Goal: Information Seeking & Learning: Compare options

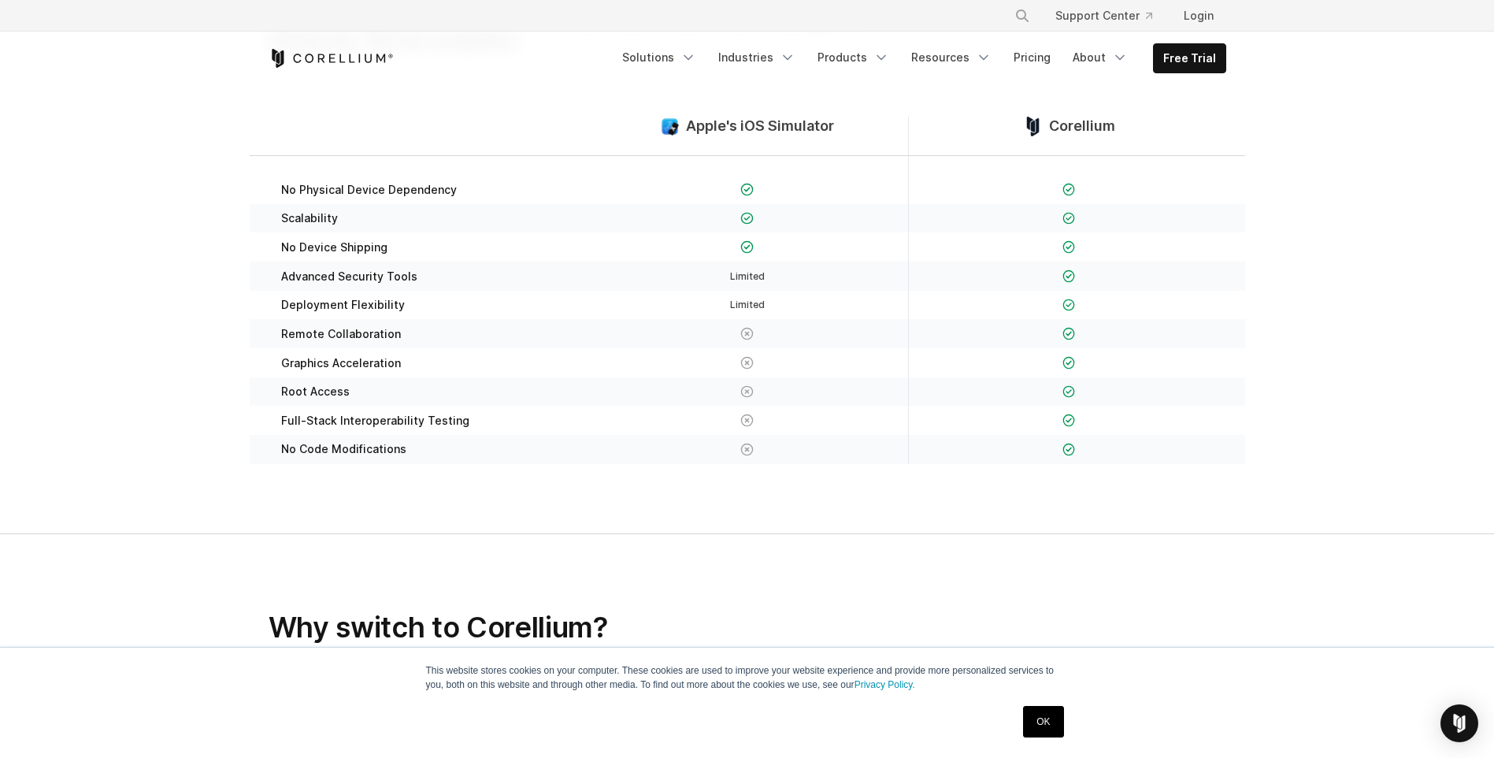
scroll to position [630, 0]
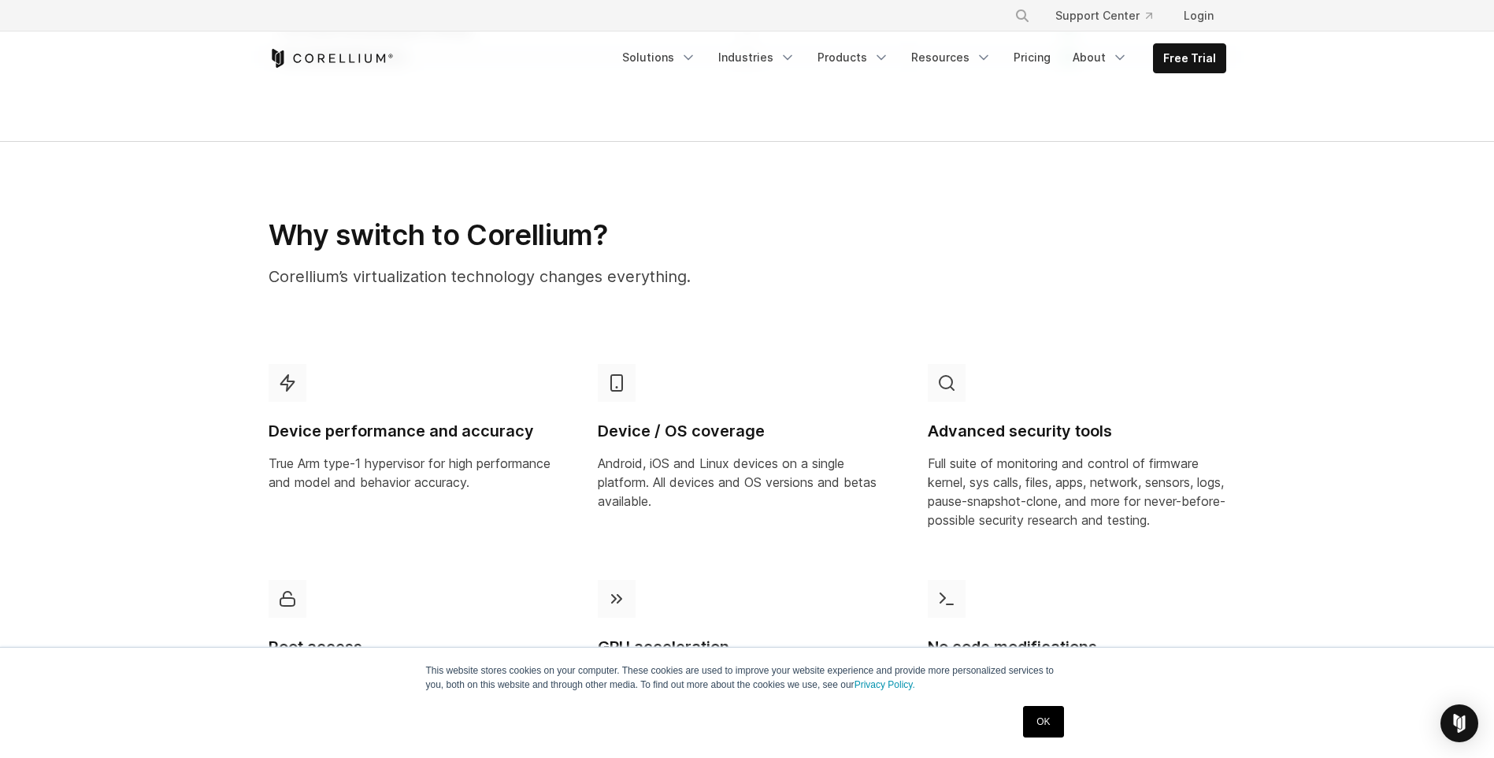
click at [621, 375] on icon at bounding box center [616, 383] width 11 height 16
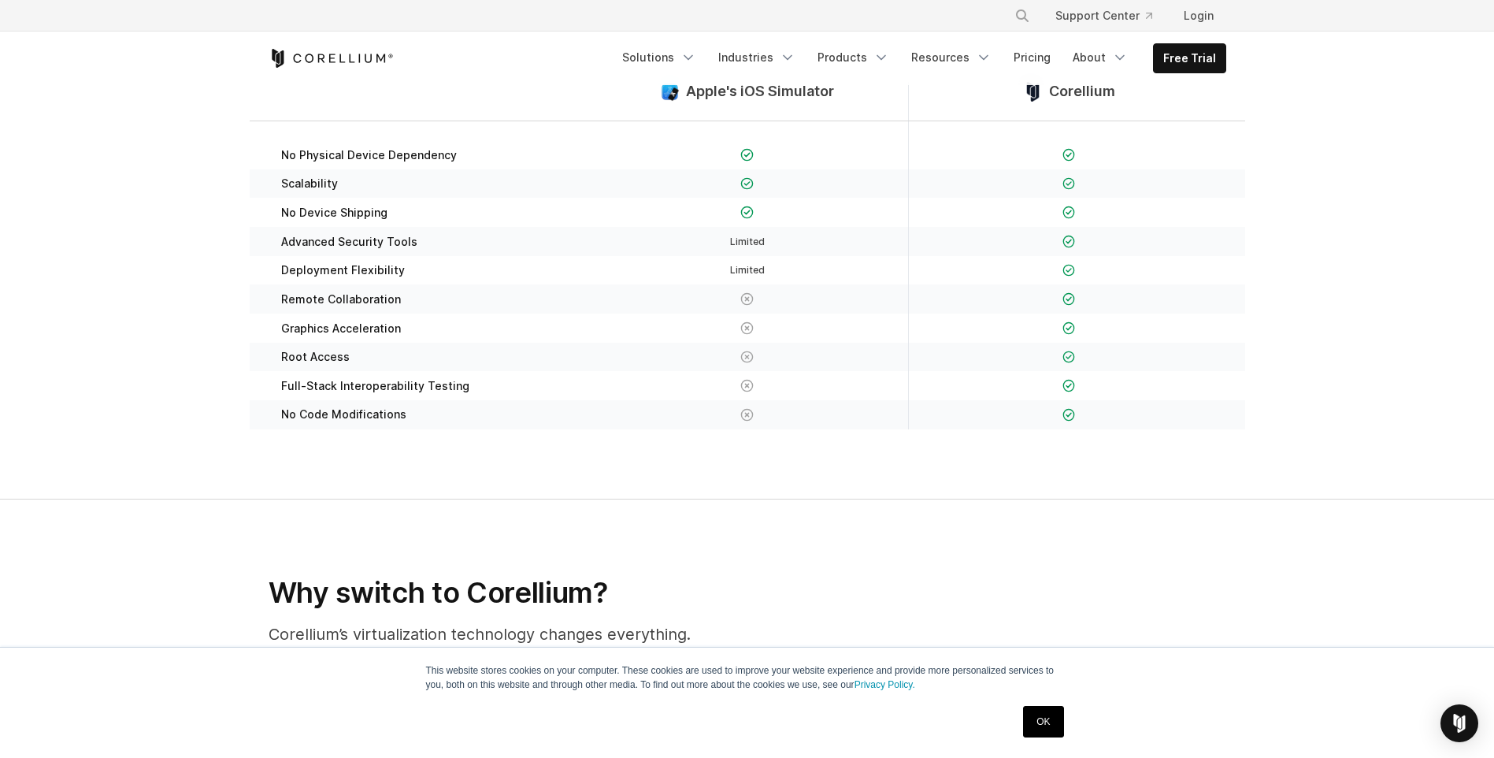
scroll to position [155, 0]
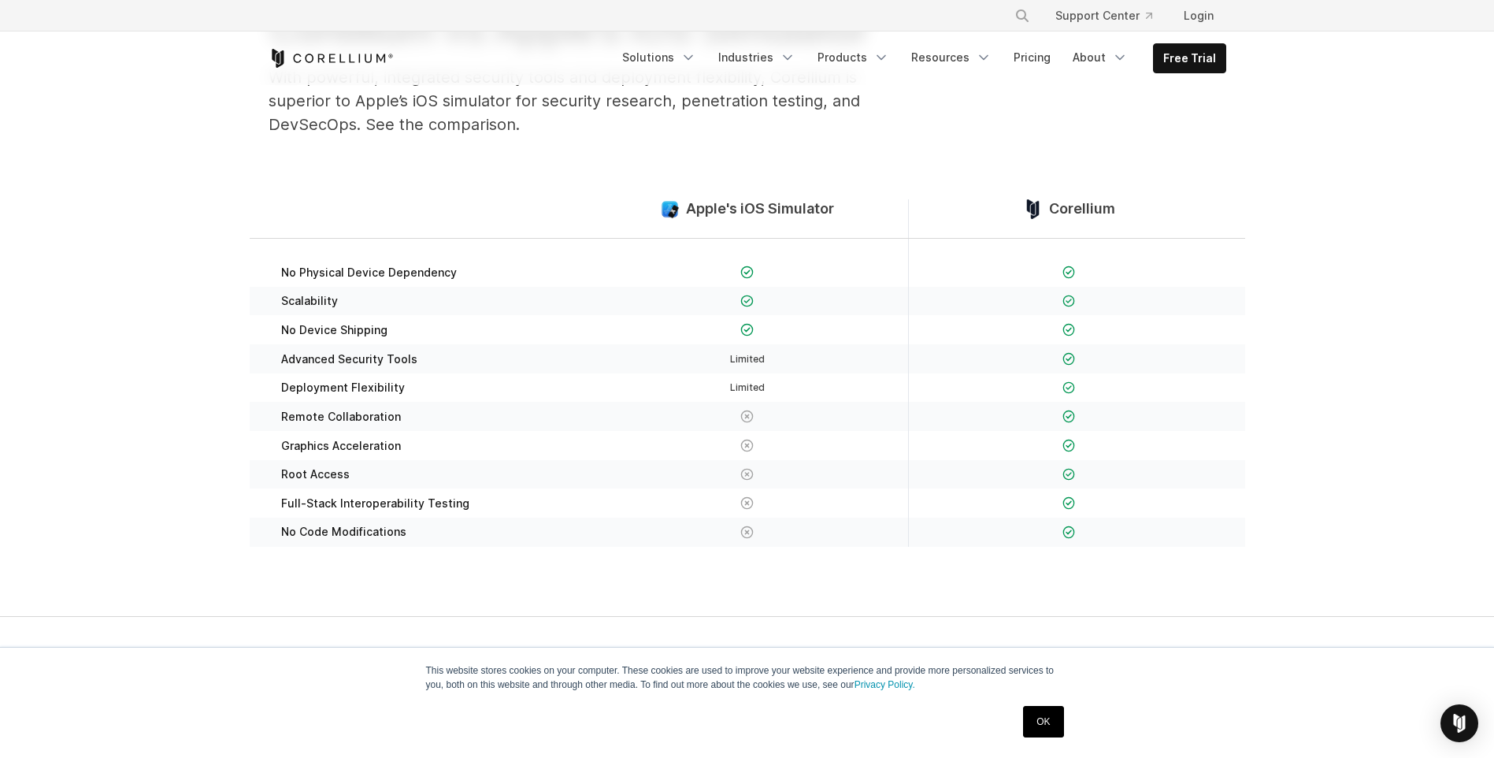
click at [1051, 202] on span "Corellium" at bounding box center [1082, 209] width 66 height 18
click at [1040, 205] on img at bounding box center [1033, 209] width 20 height 20
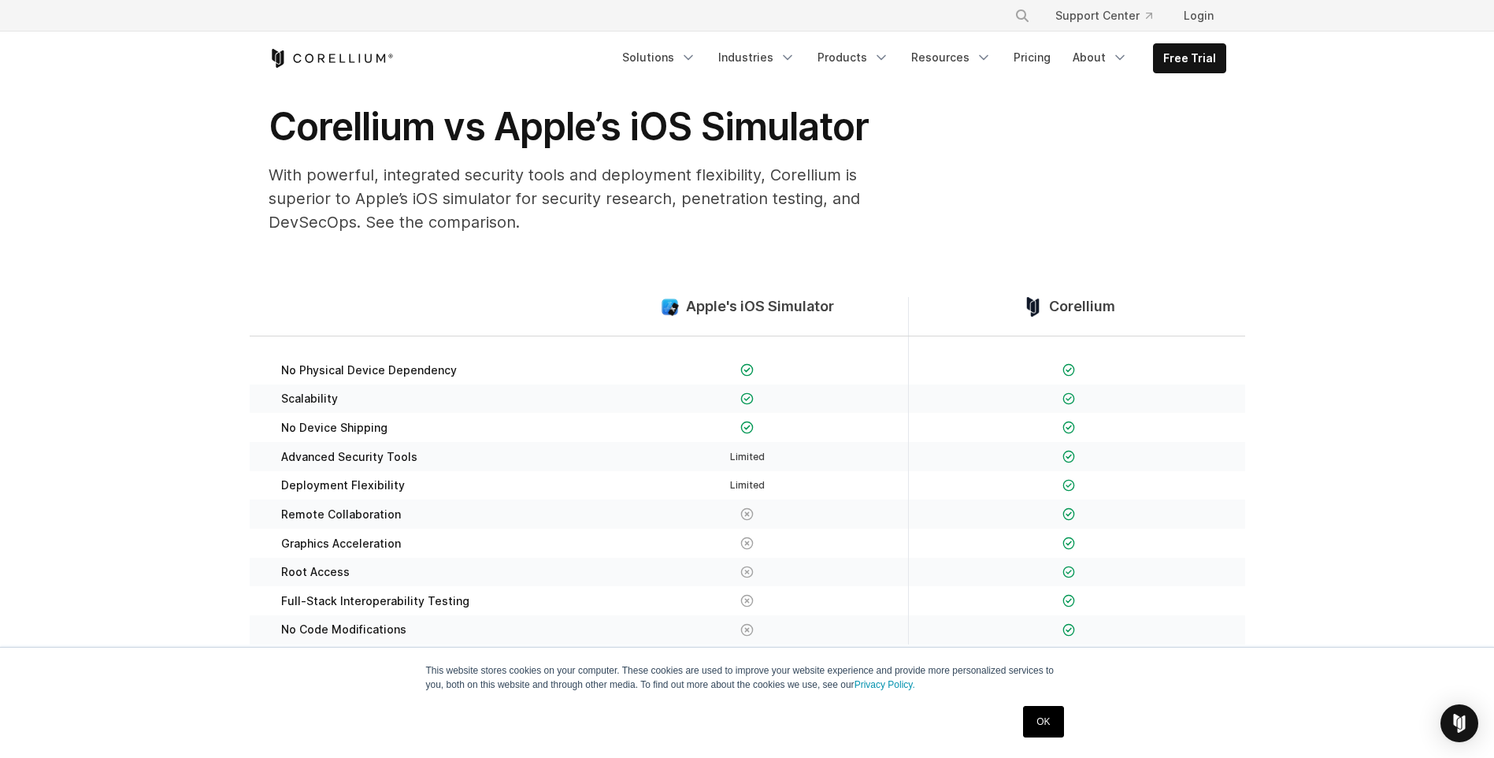
scroll to position [0, 0]
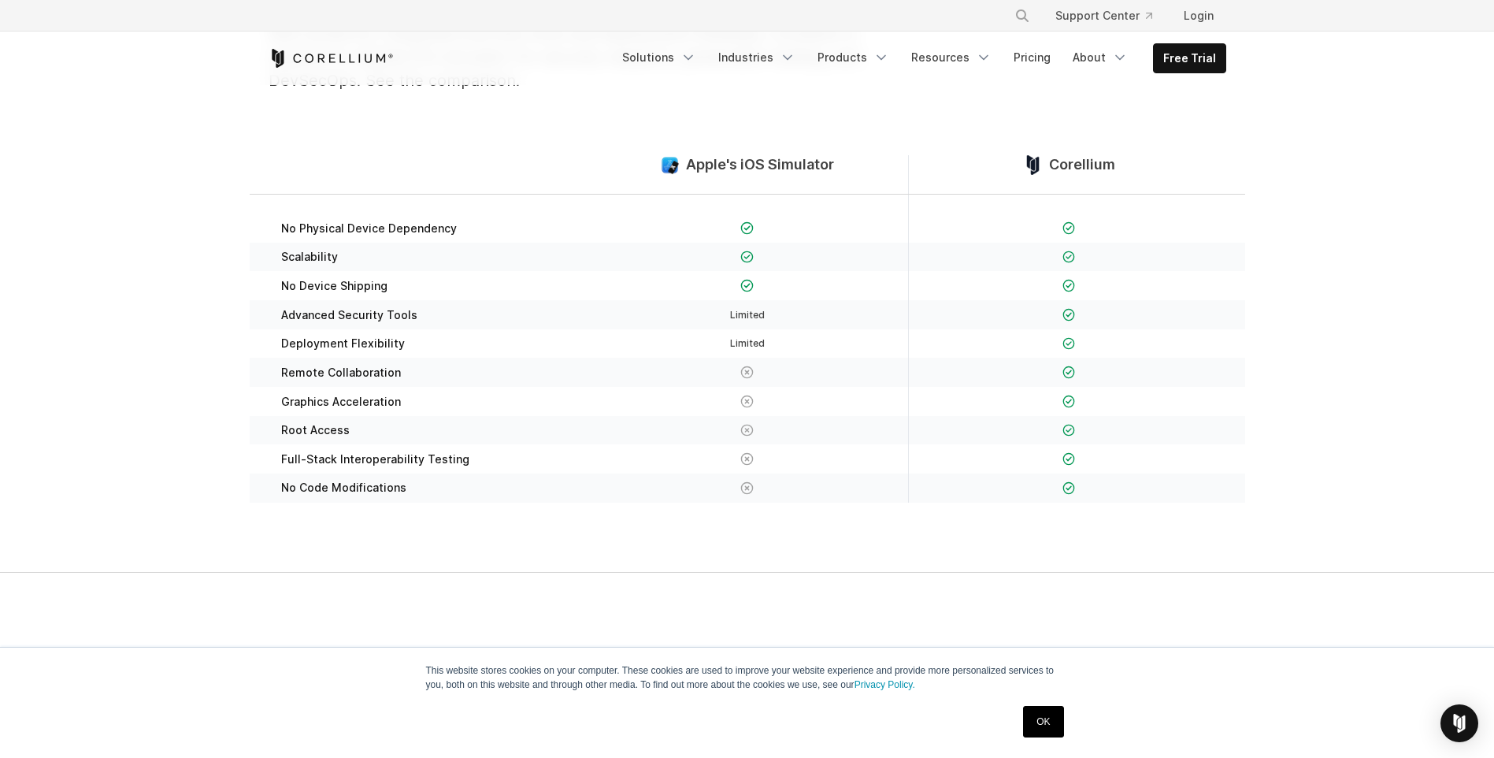
scroll to position [315, 0]
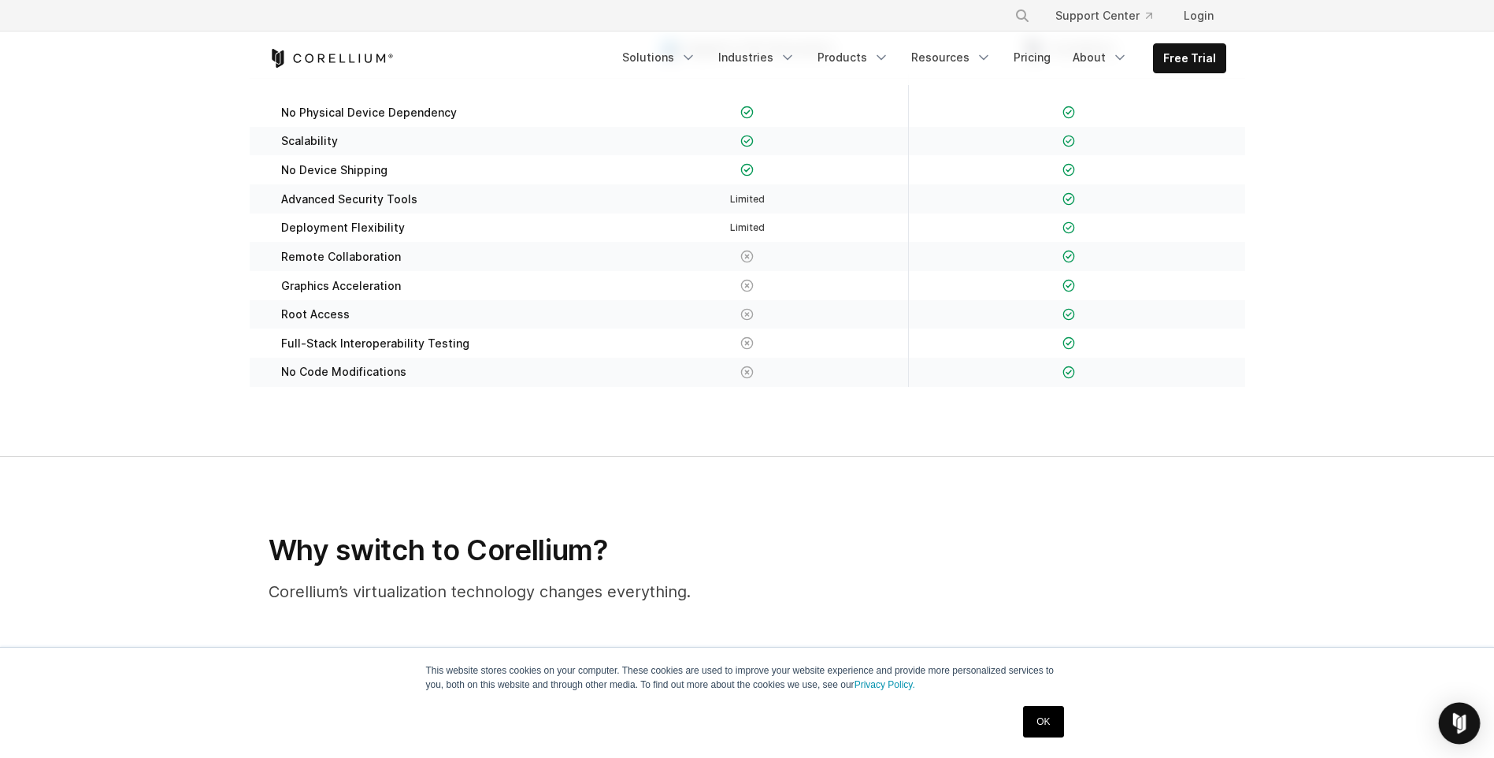
click at [1455, 719] on img "Open Intercom Messenger" at bounding box center [1459, 723] width 20 height 20
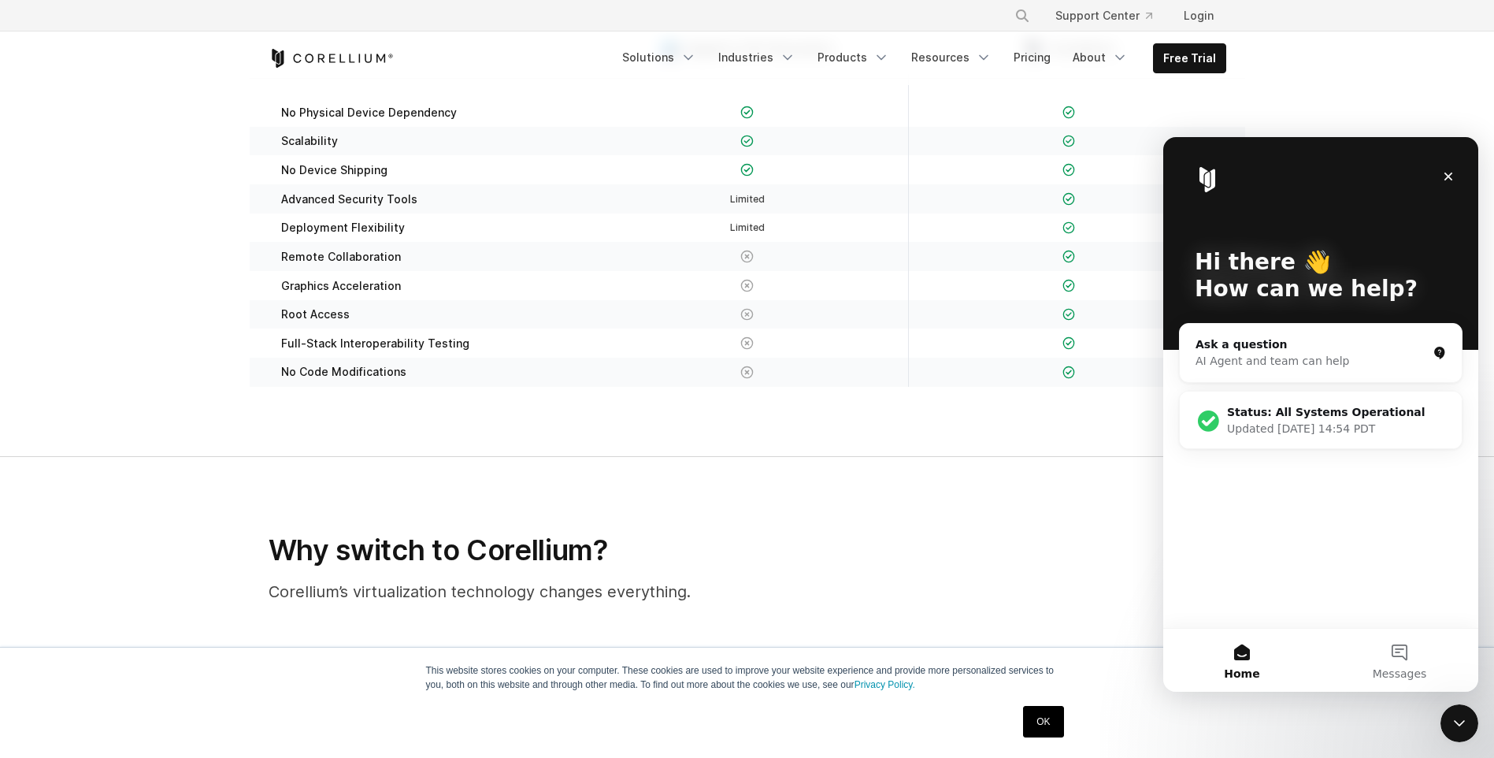
scroll to position [0, 0]
click at [1438, 176] on div "Close" at bounding box center [1448, 176] width 28 height 28
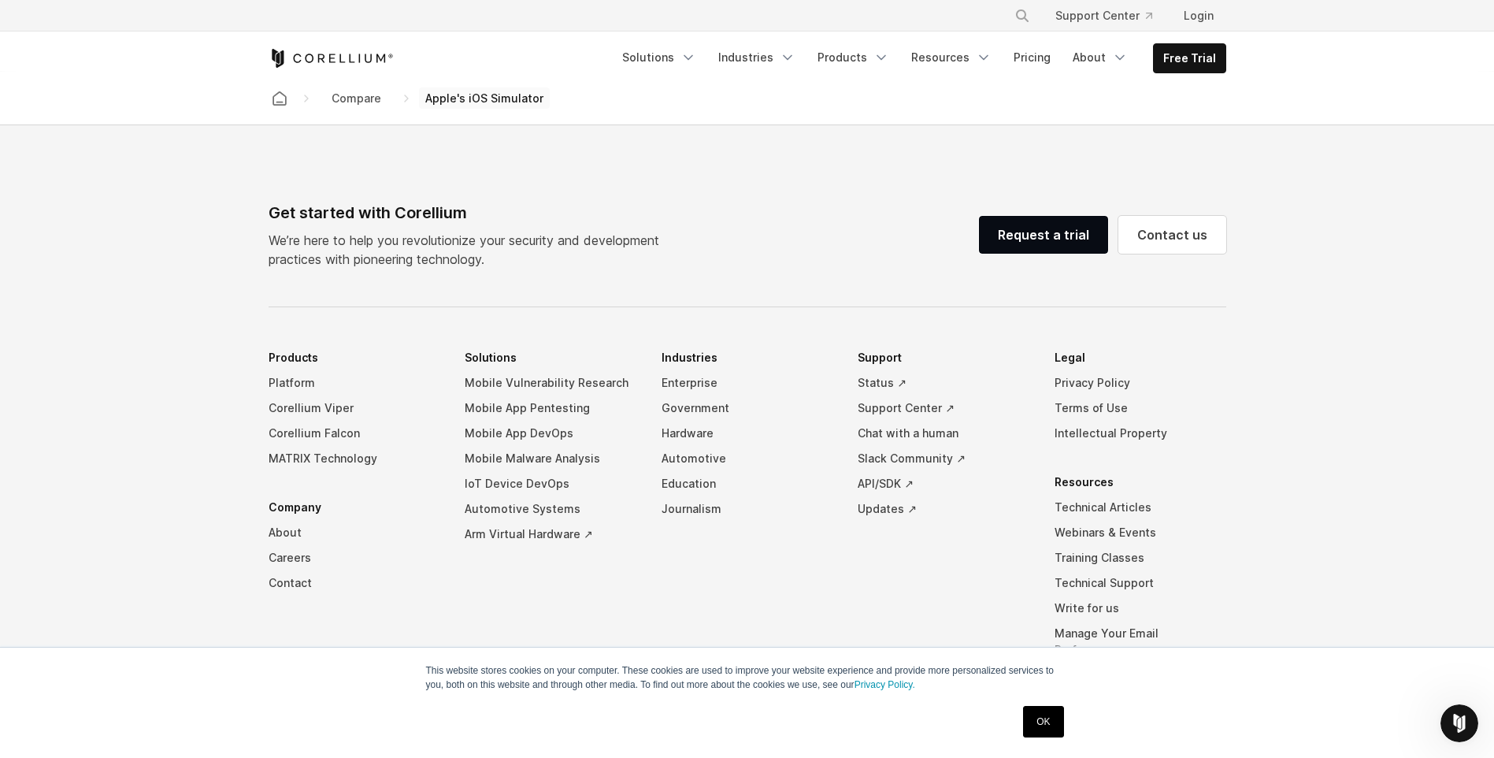
scroll to position [1573, 0]
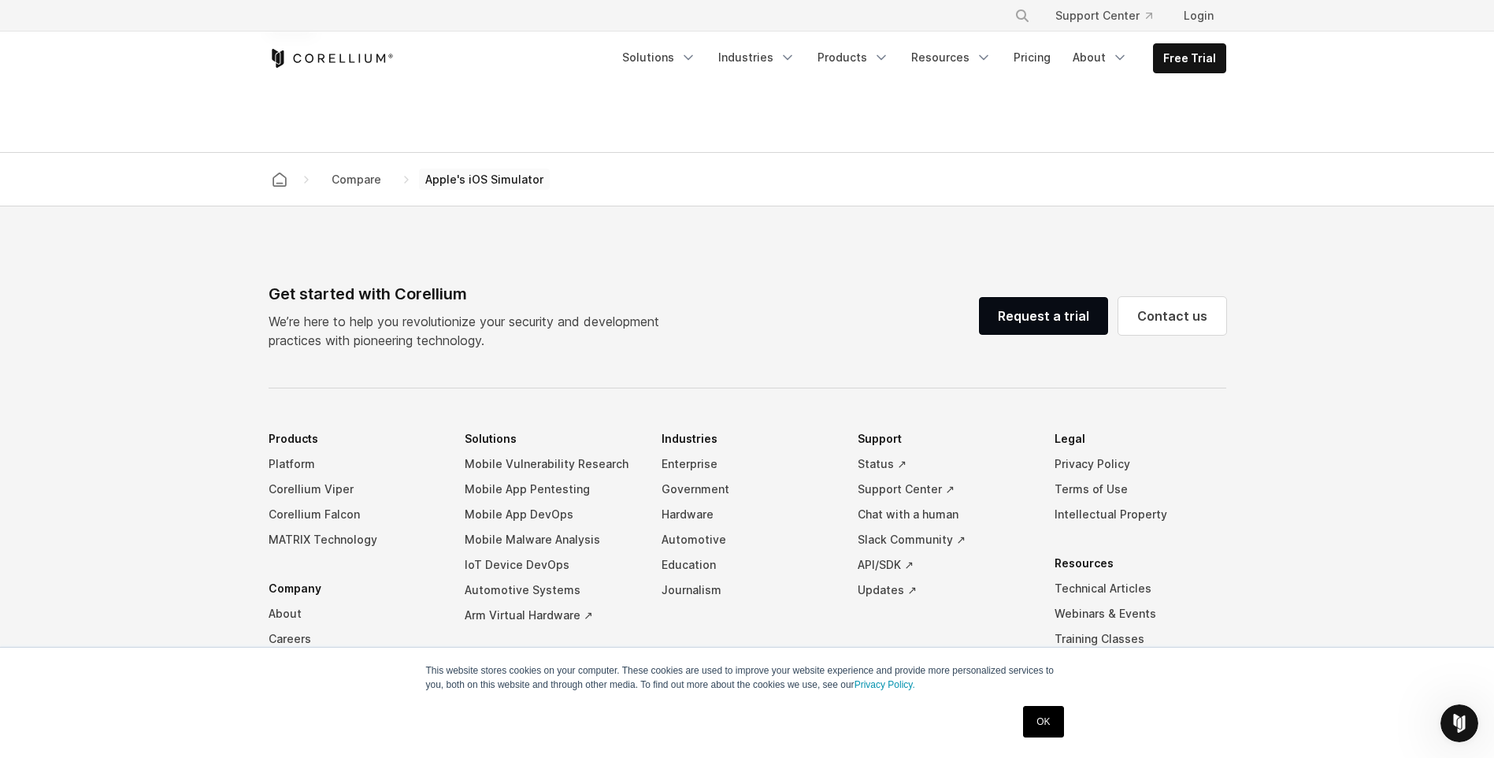
click at [523, 191] on span "Apple's iOS Simulator" at bounding box center [484, 180] width 131 height 22
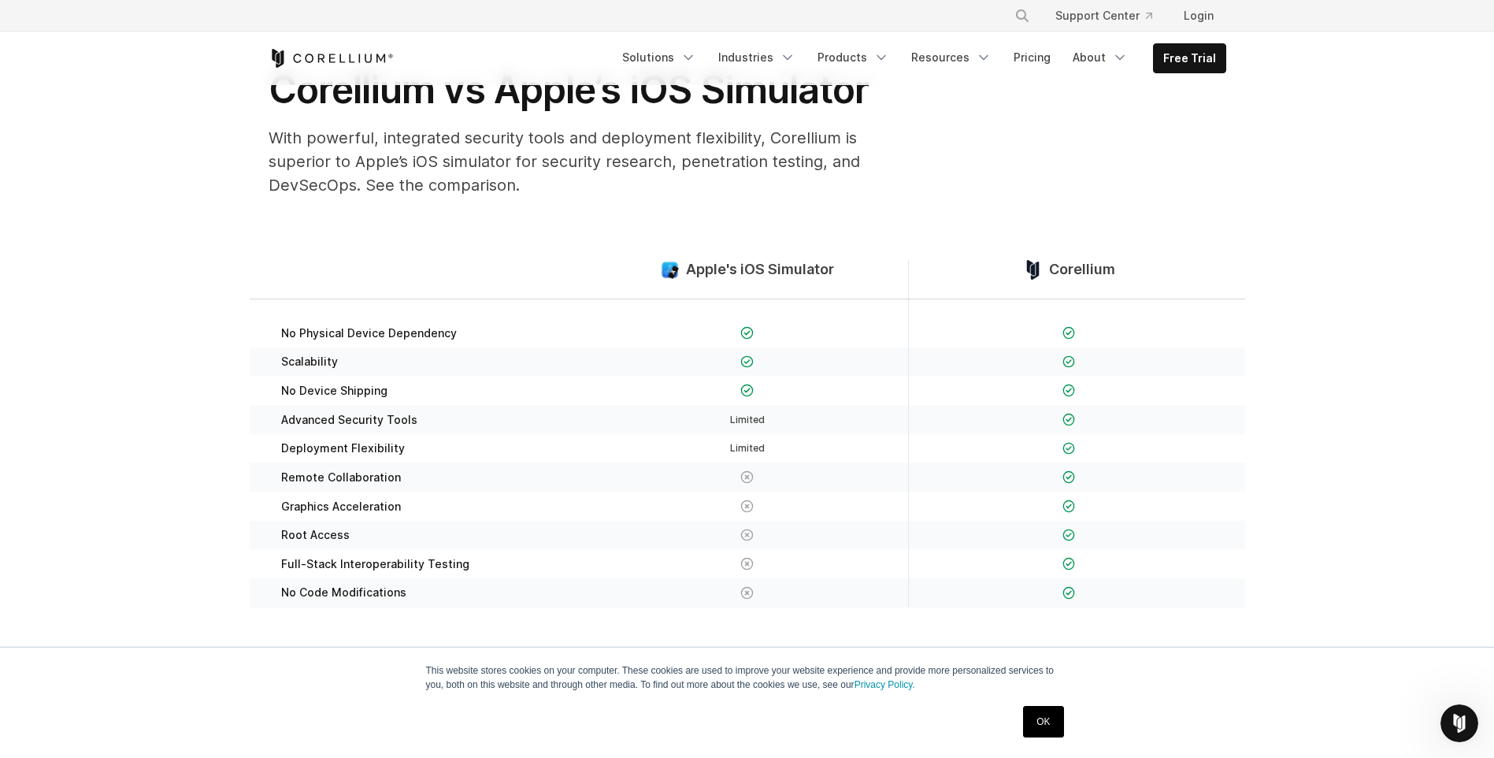
scroll to position [0, 0]
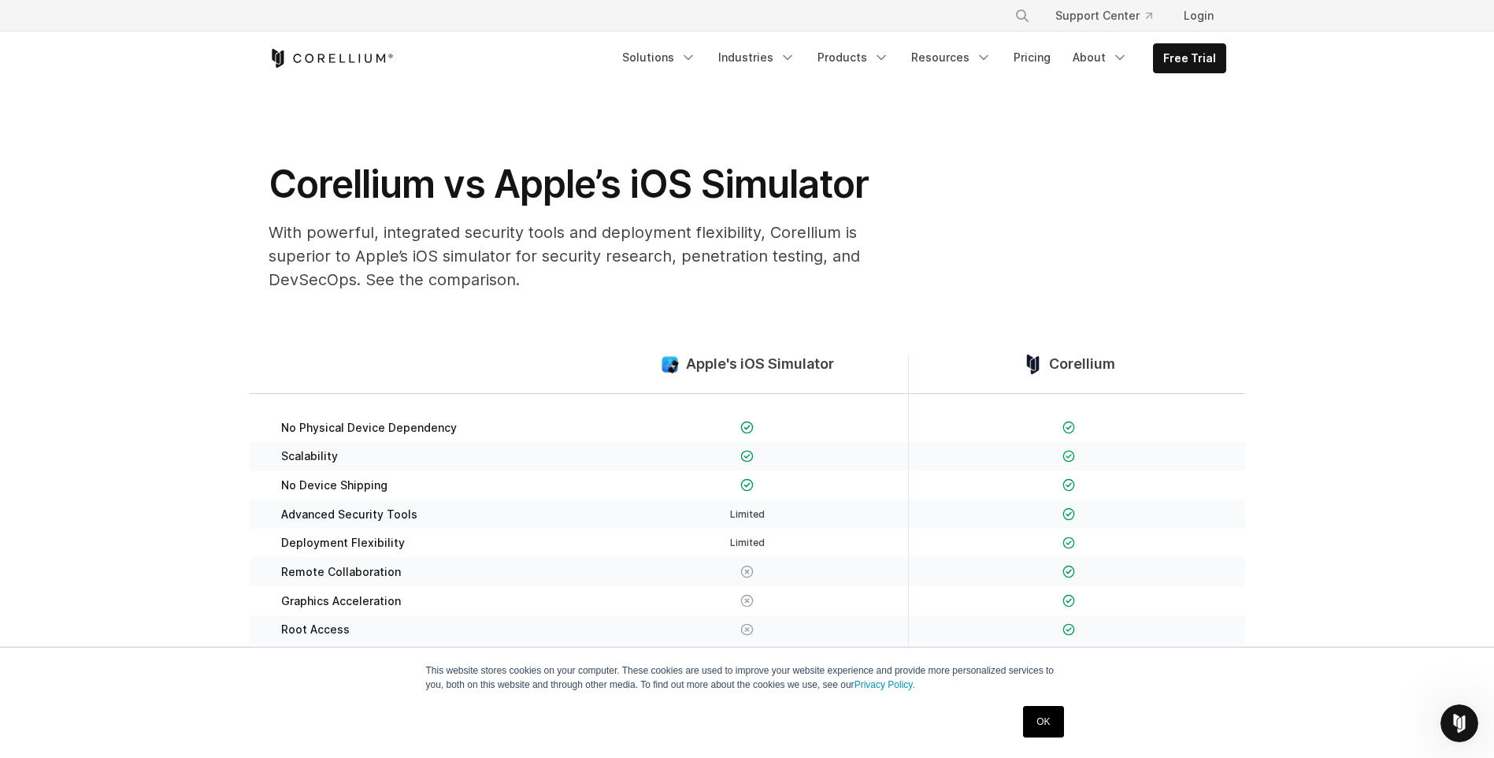
click at [669, 364] on img at bounding box center [670, 364] width 20 height 20
click at [1172, 57] on link "Free Trial" at bounding box center [1190, 58] width 72 height 28
click at [1109, 55] on link "About" at bounding box center [1100, 57] width 74 height 28
drag, startPoint x: 1032, startPoint y: 54, endPoint x: 999, endPoint y: 56, distance: 33.2
click at [1032, 54] on link "Pricing" at bounding box center [1032, 57] width 56 height 28
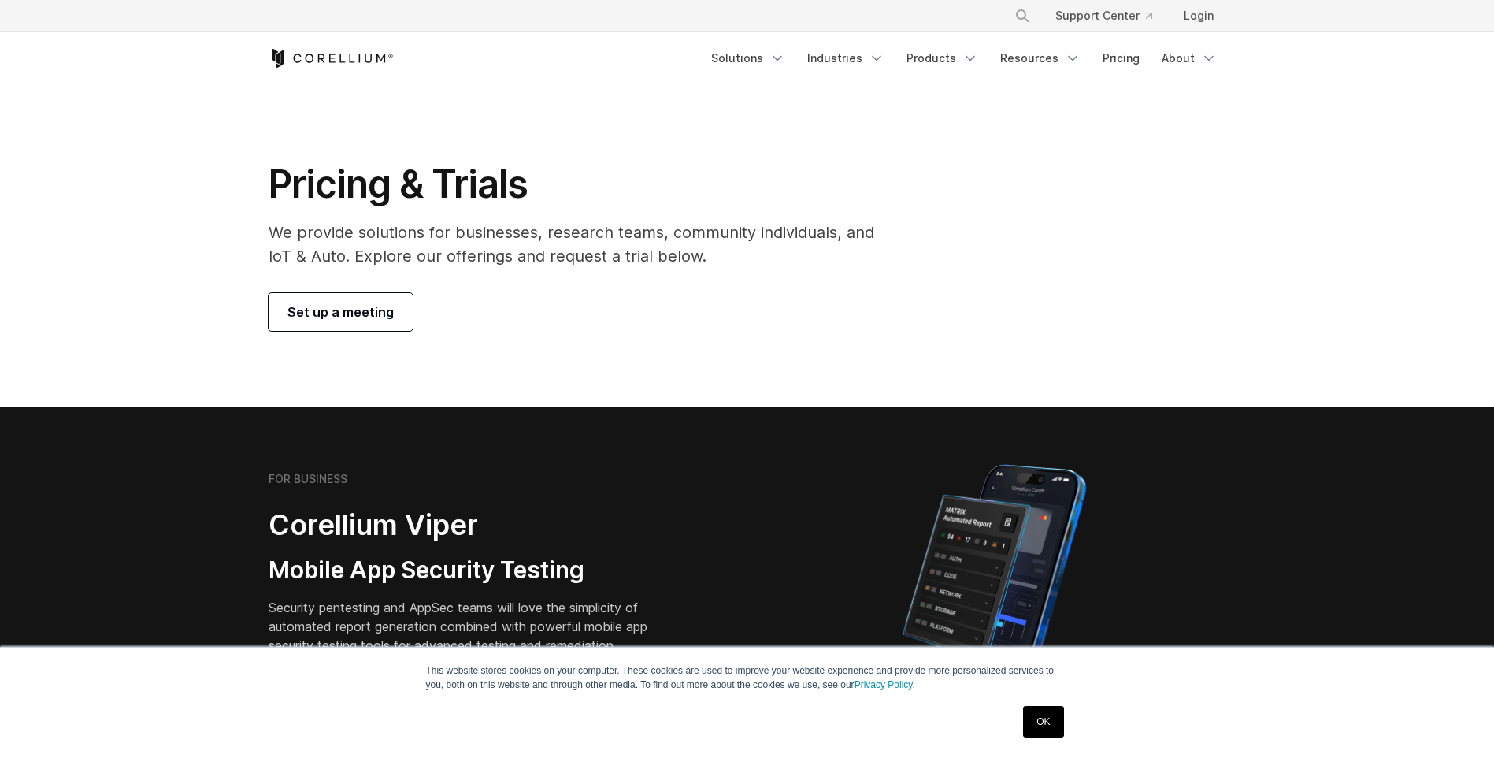
click at [959, 57] on link "Products" at bounding box center [942, 58] width 91 height 28
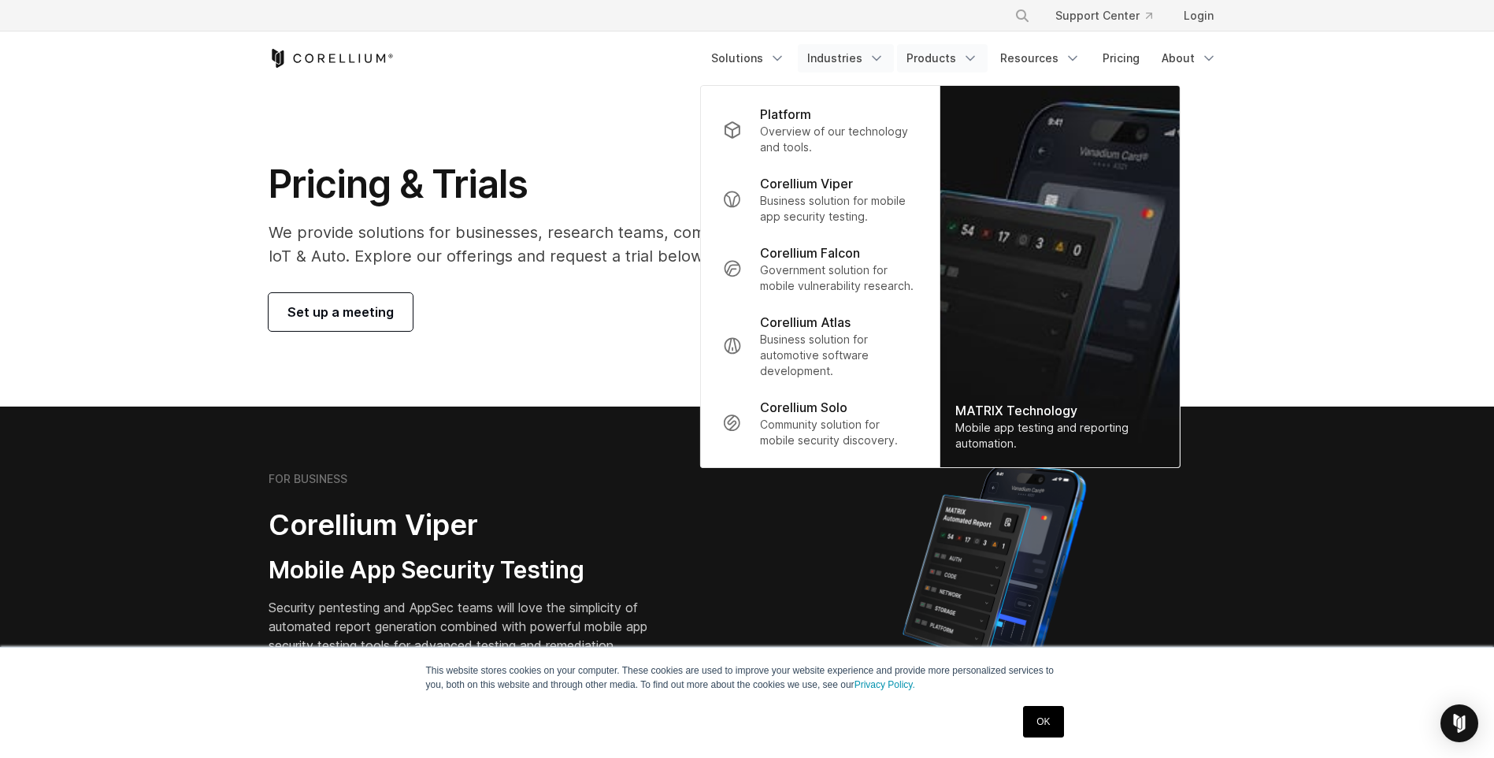
click at [847, 55] on link "Industries" at bounding box center [846, 58] width 96 height 28
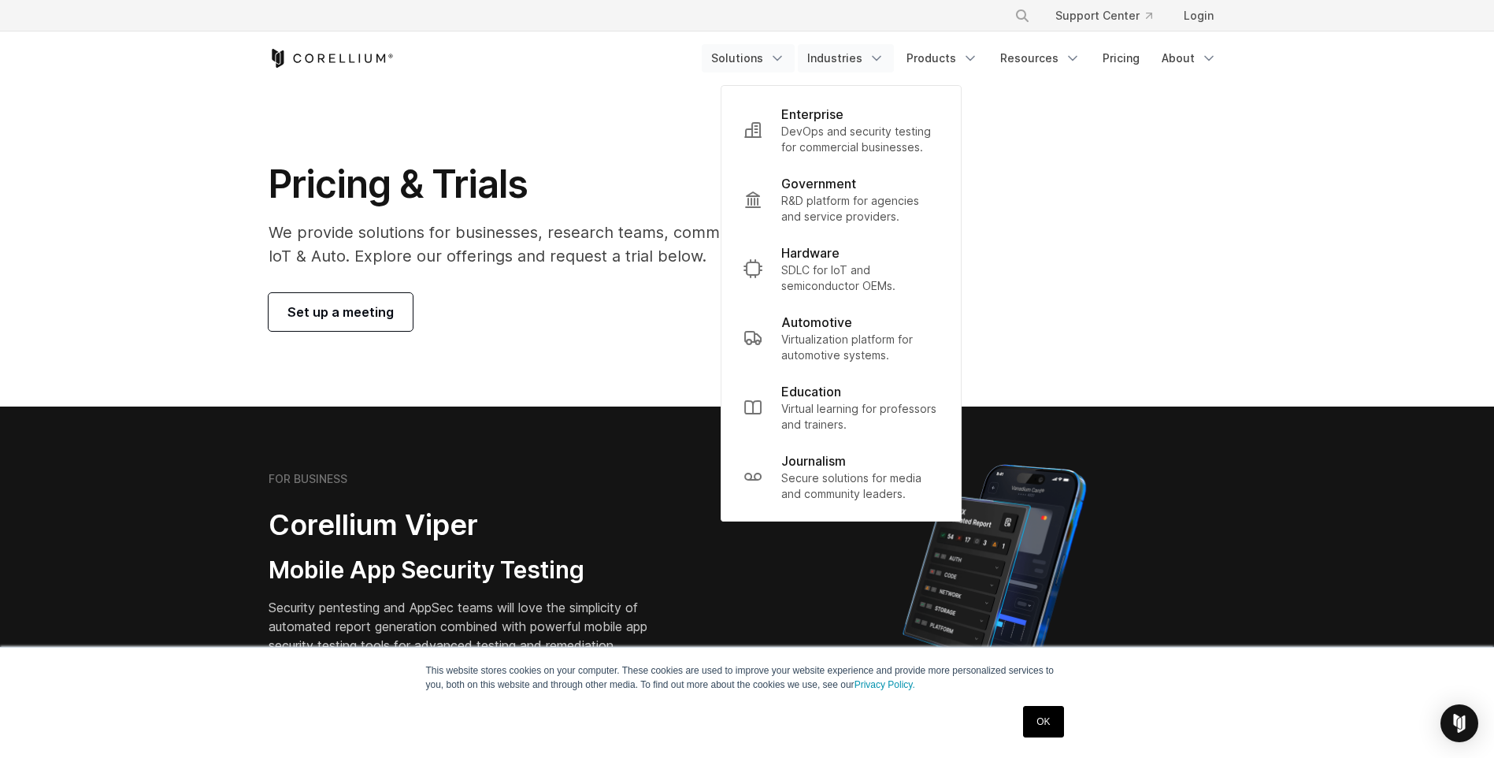
click at [769, 57] on link "Solutions" at bounding box center [748, 58] width 93 height 28
